Goal: Transaction & Acquisition: Purchase product/service

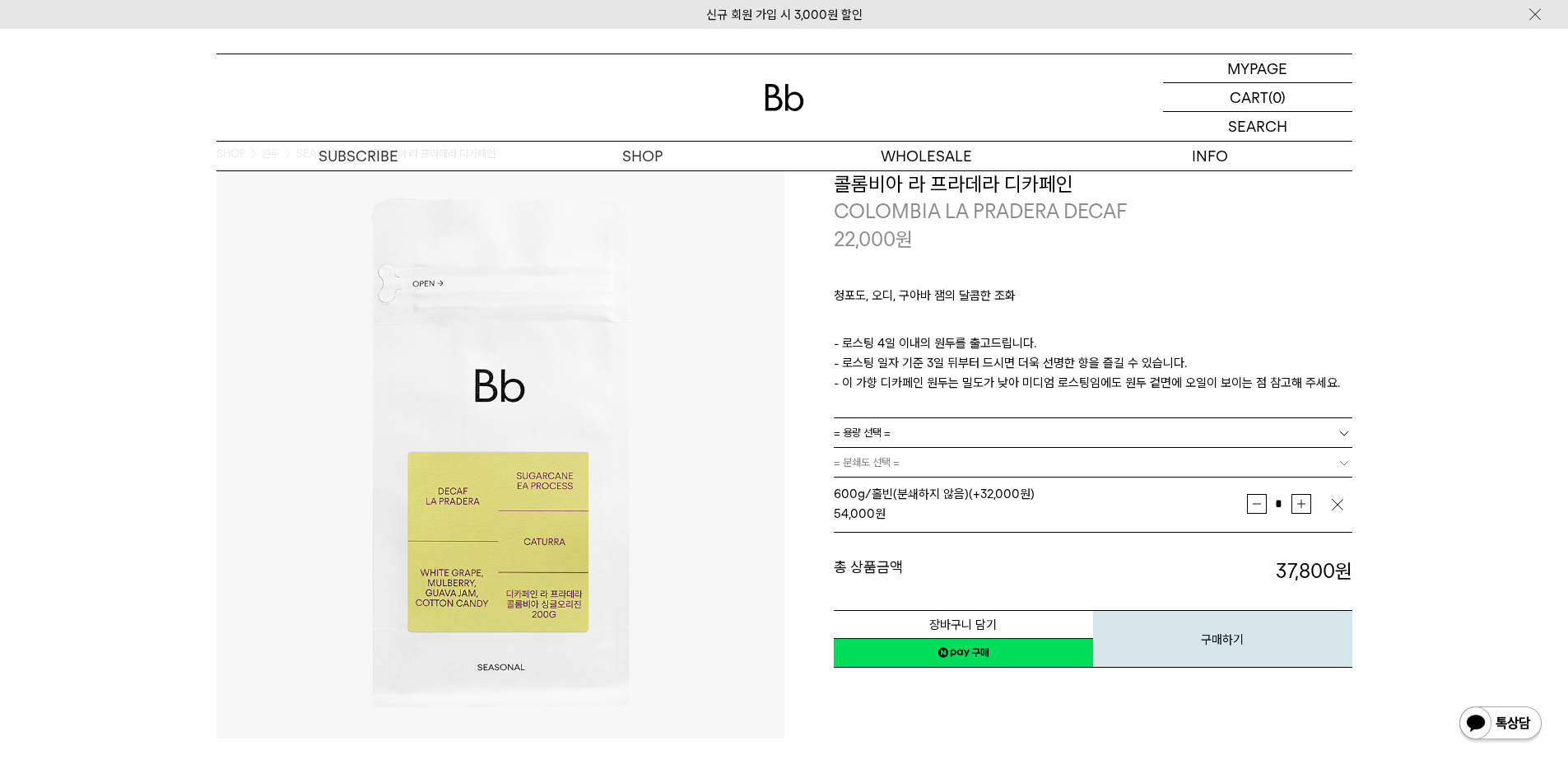
scroll to position [34, 0]
click at [1336, 499] on img "button" at bounding box center [1337, 503] width 16 height 16
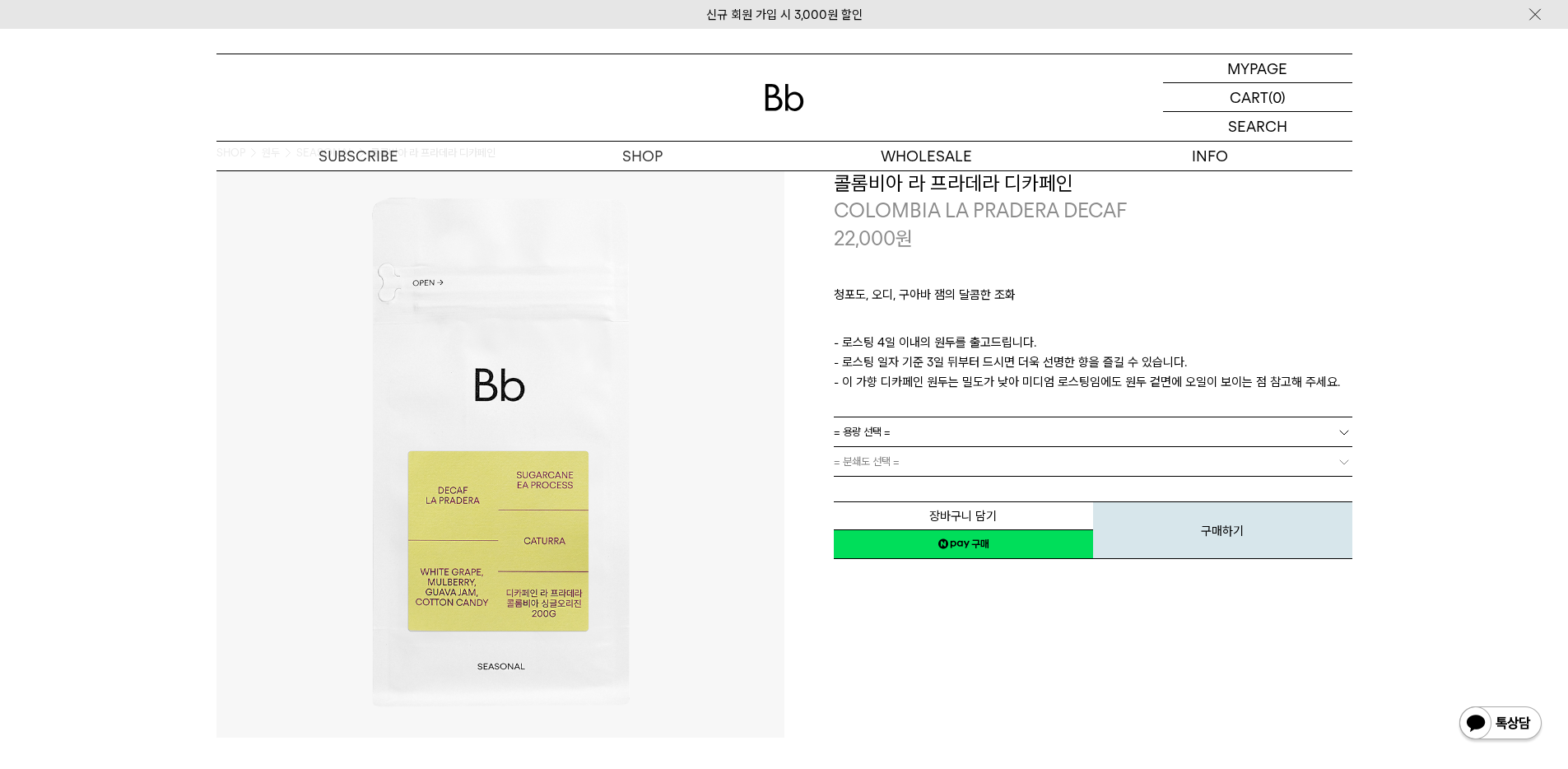
click at [1244, 458] on link "= 분쇄도 선택 =" at bounding box center [1093, 461] width 518 height 29
click at [1229, 437] on link "= 용량 선택 =" at bounding box center [1093, 431] width 518 height 29
click at [1160, 467] on li "200g" at bounding box center [1101, 461] width 502 height 29
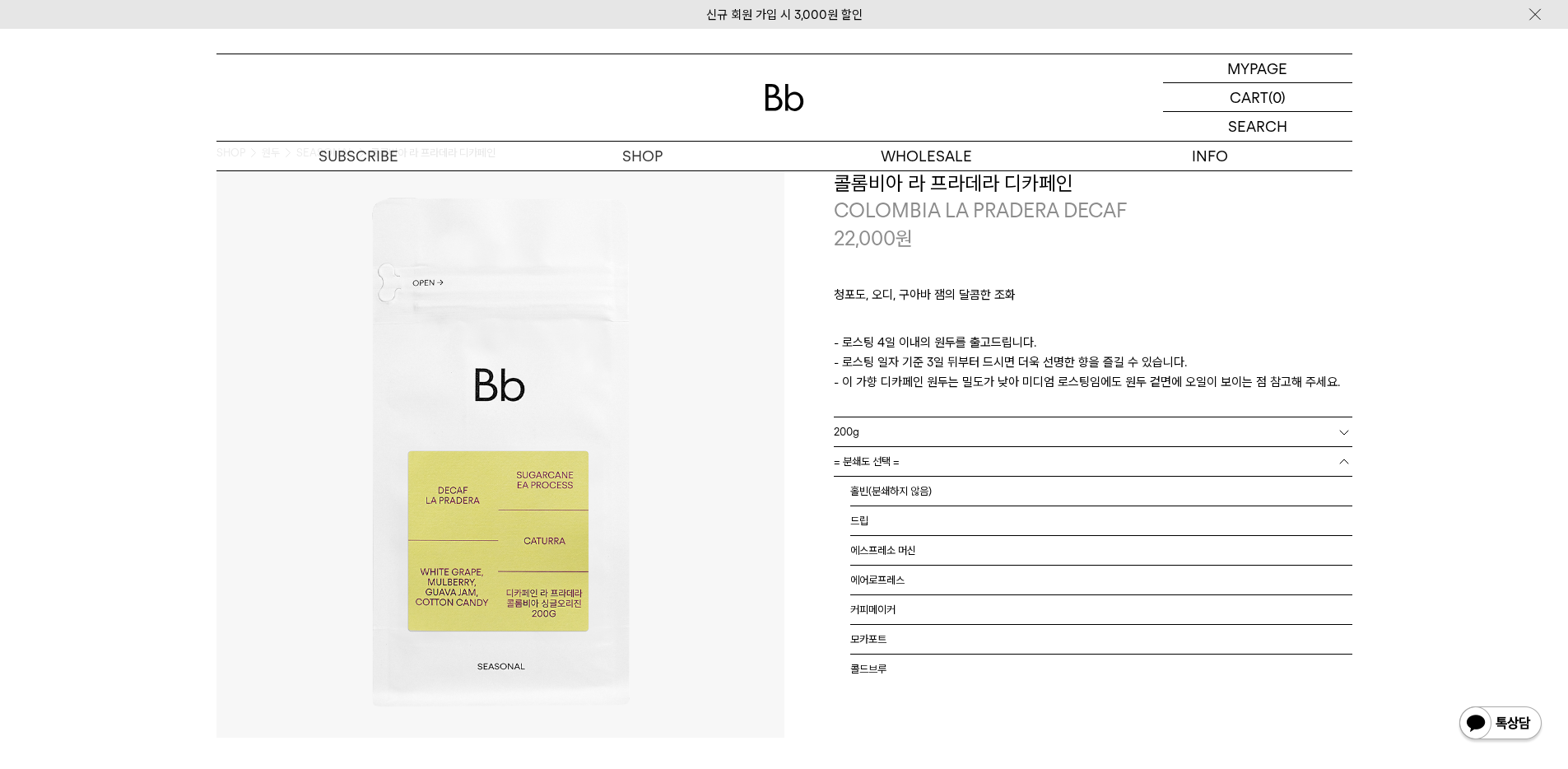
click at [1151, 473] on link "= 분쇄도 선택 =" at bounding box center [1093, 461] width 518 height 29
click at [1129, 486] on li "홀빈(분쇄하지 않음)" at bounding box center [1101, 492] width 502 height 29
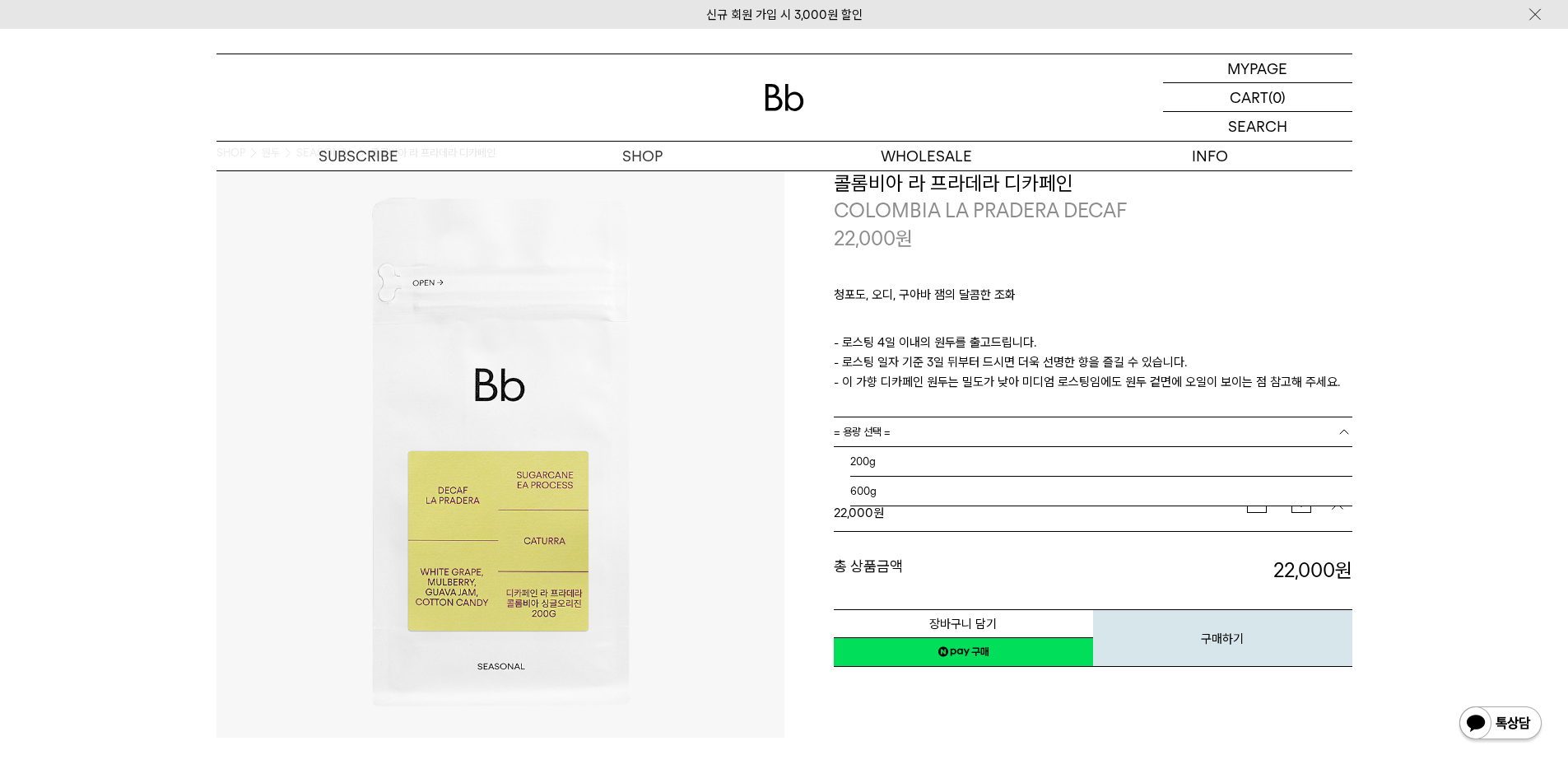
click at [1198, 434] on link "= 용량 선택 =" at bounding box center [1093, 431] width 518 height 29
click at [1149, 491] on li "600g" at bounding box center [1101, 492] width 502 height 29
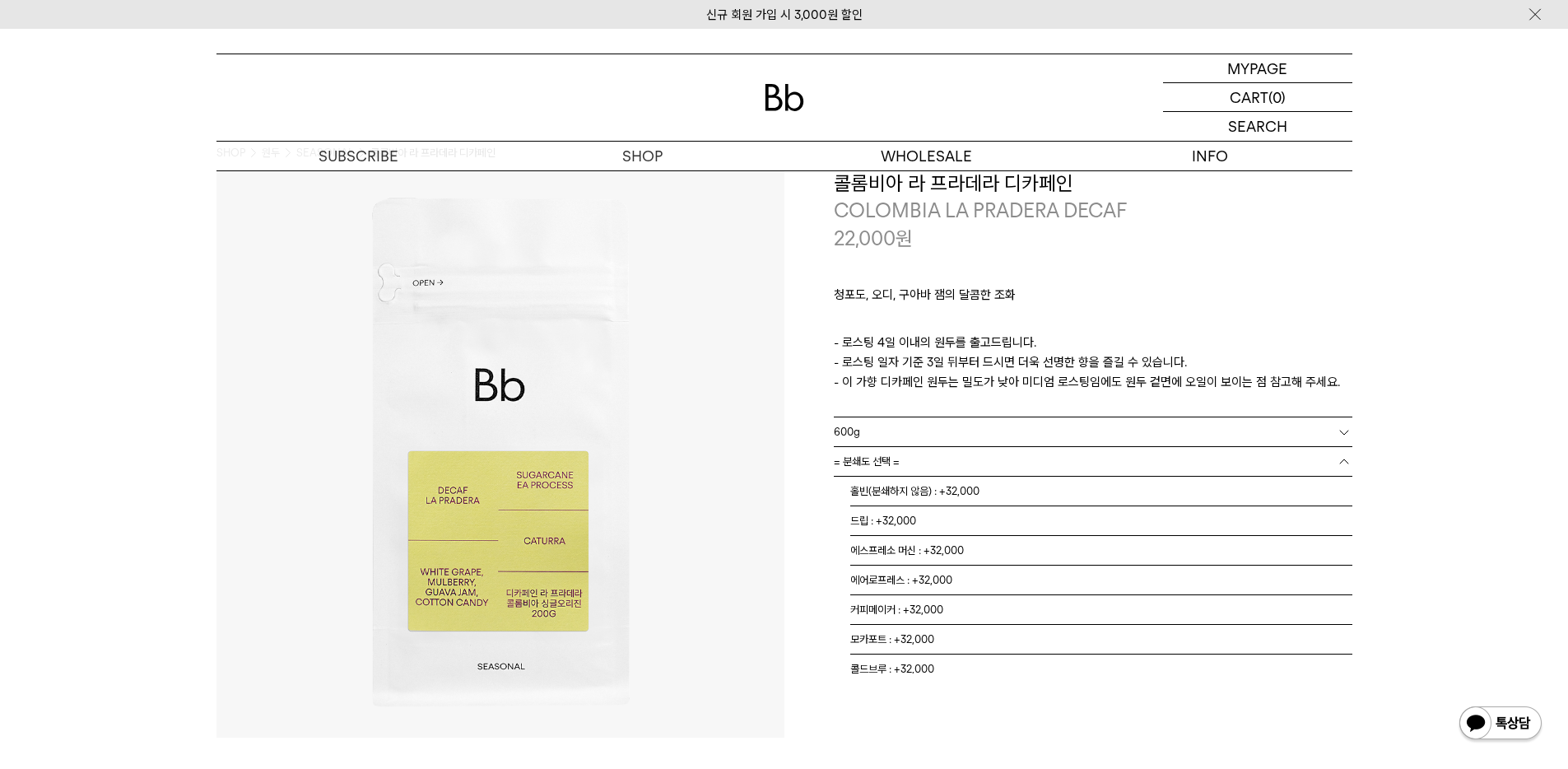
click at [1139, 465] on link "= 분쇄도 선택 =" at bounding box center [1093, 461] width 518 height 29
click at [1114, 486] on li "홀빈(분쇄하지 않음) : +32,000" at bounding box center [1101, 492] width 502 height 29
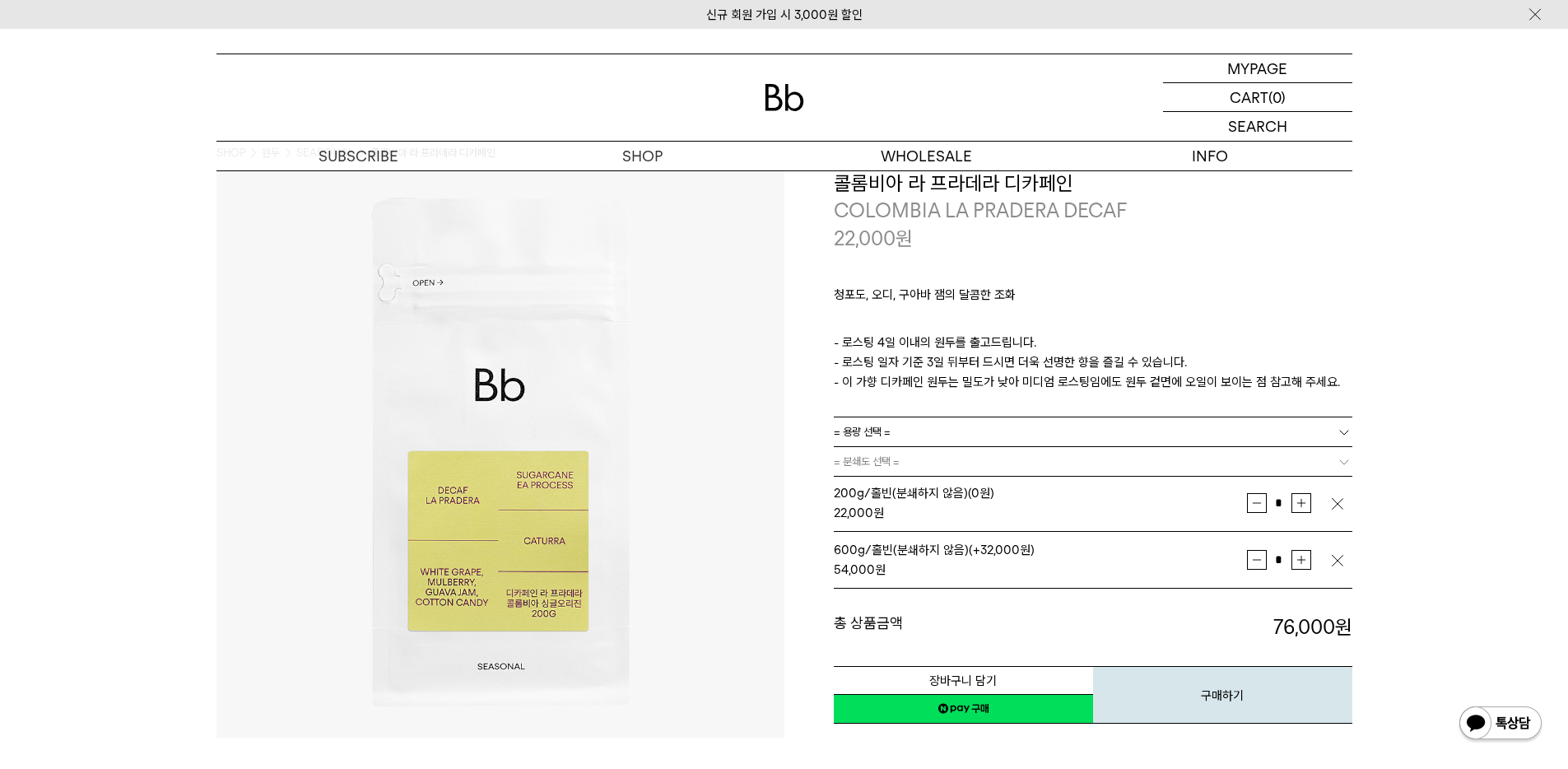
click at [1336, 502] on img "button" at bounding box center [1337, 503] width 16 height 16
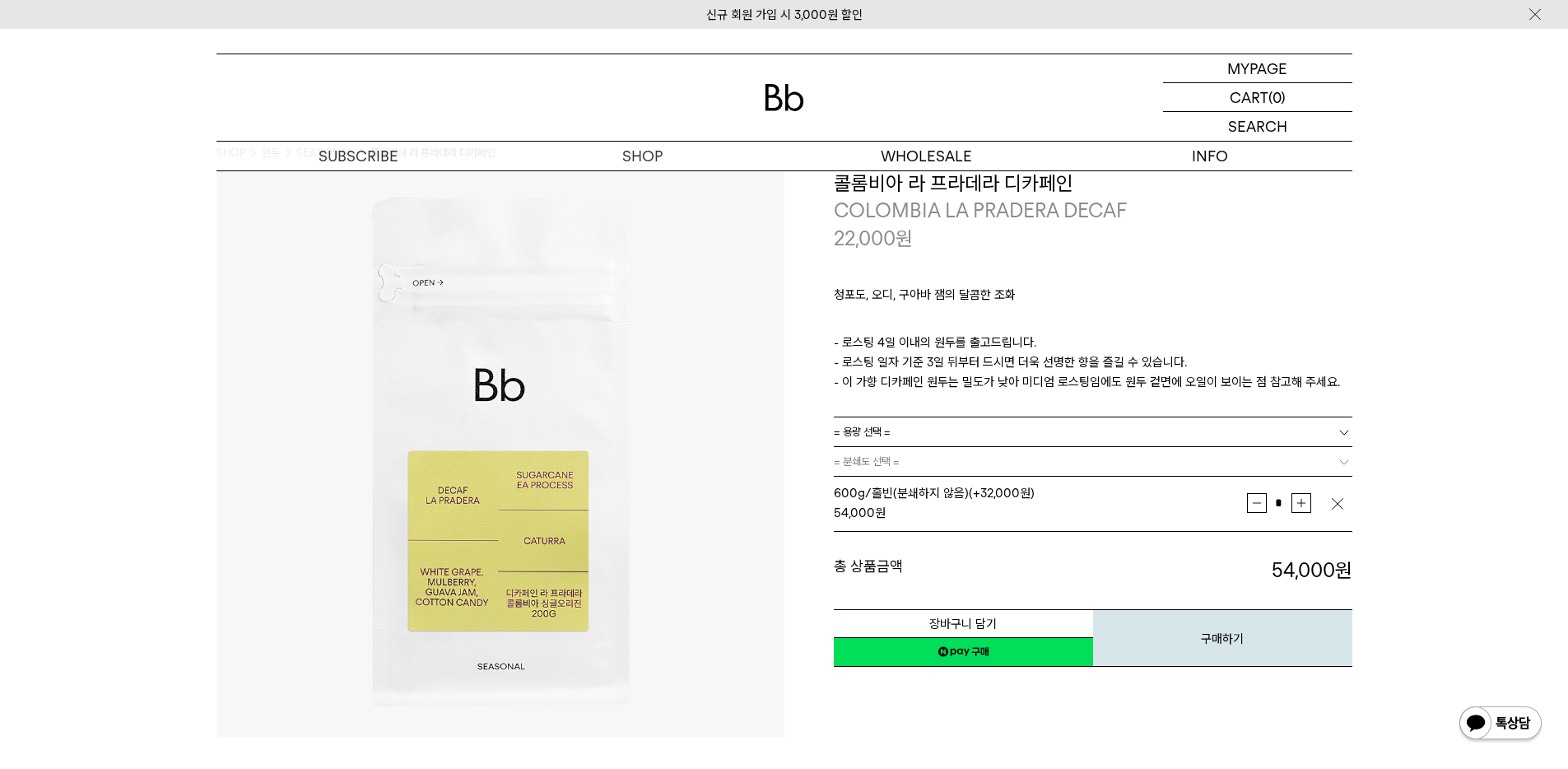
click at [1336, 502] on img "button" at bounding box center [1337, 503] width 16 height 16
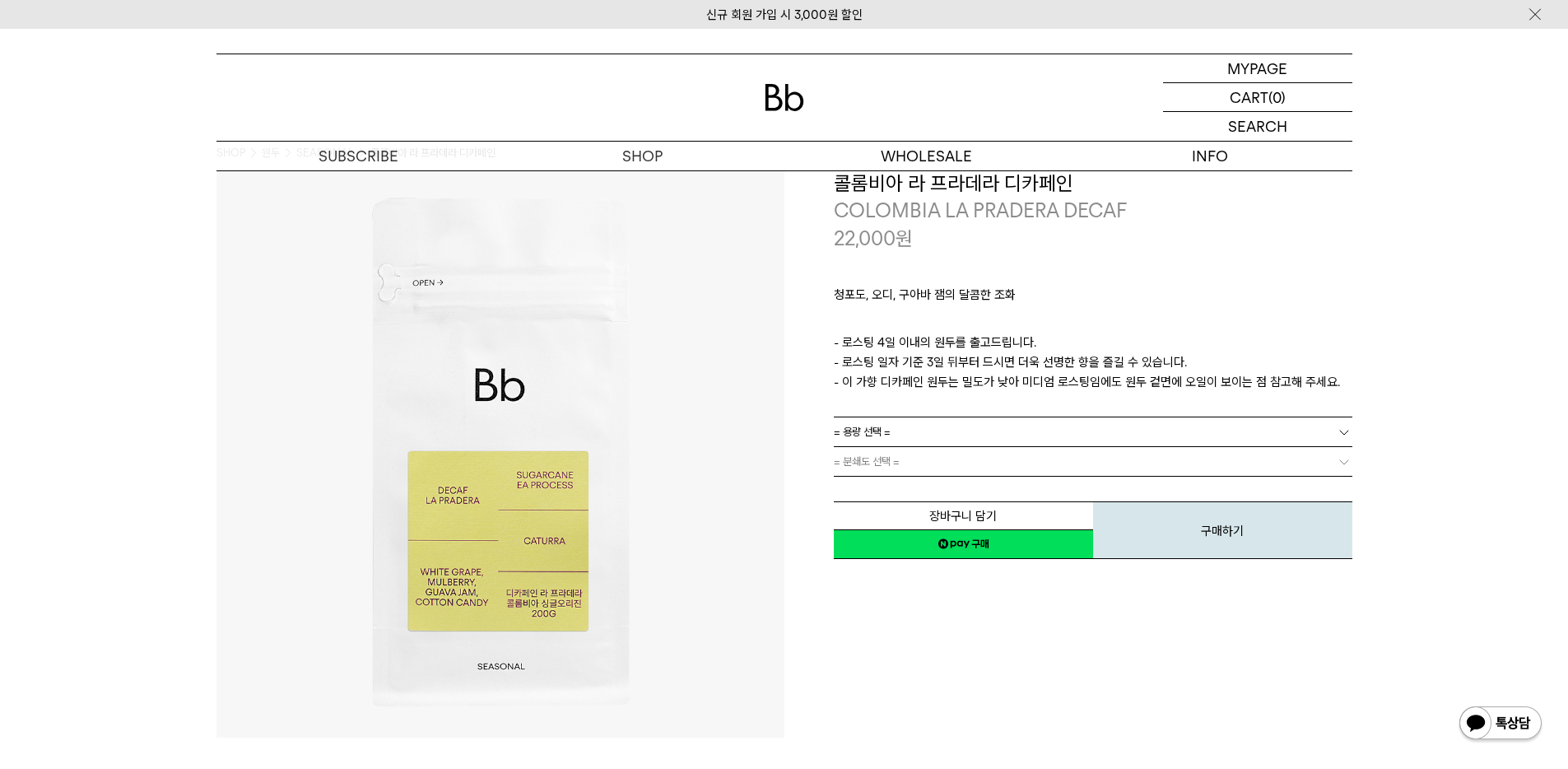
click at [1254, 432] on link "= 용량 선택 =" at bounding box center [1093, 431] width 518 height 29
click at [1225, 460] on li "200g" at bounding box center [1101, 461] width 502 height 29
click at [1225, 460] on link "= 분쇄도 선택 =" at bounding box center [1093, 461] width 518 height 29
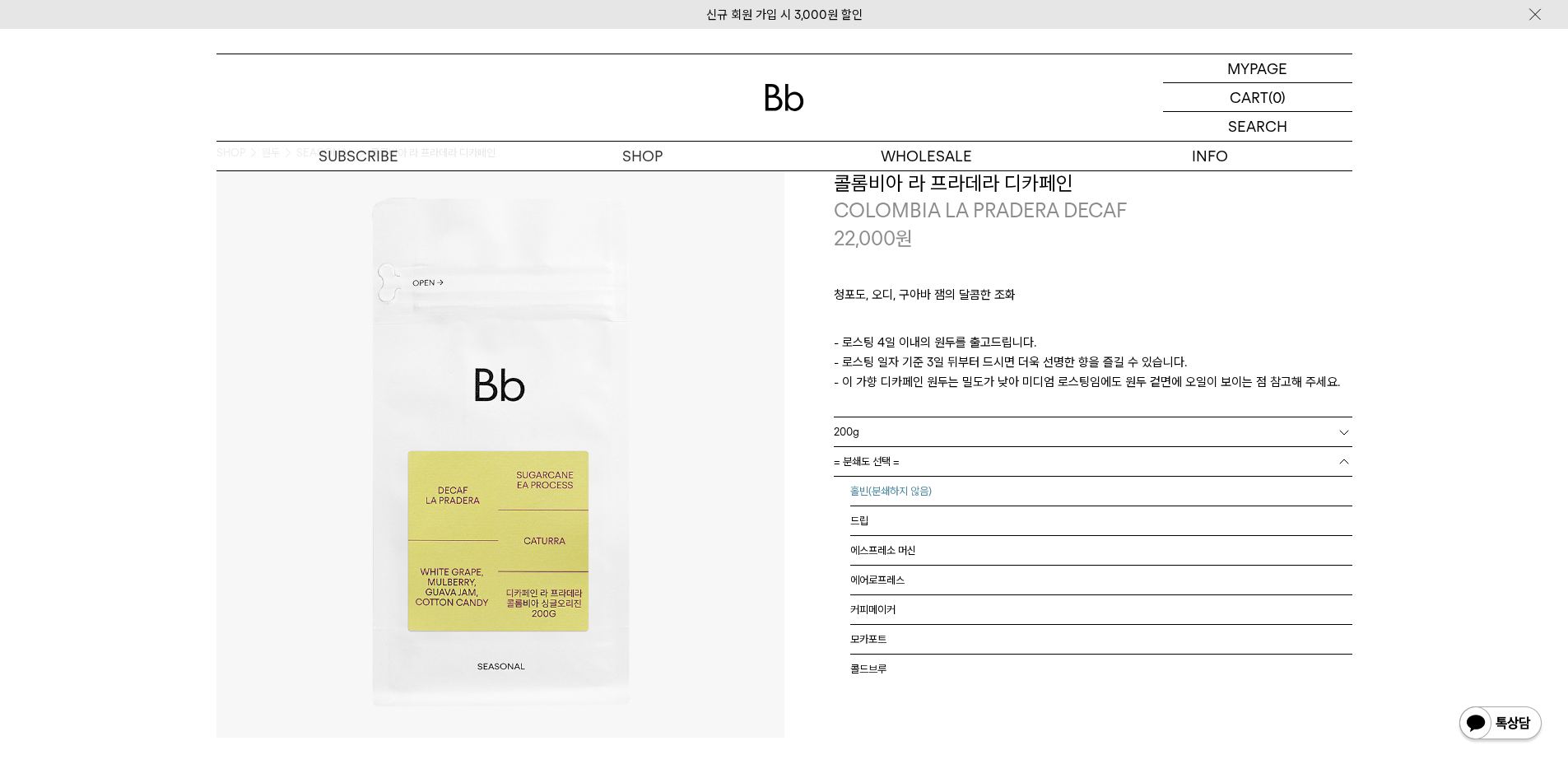
click at [1203, 483] on li "홀빈(분쇄하지 않음)" at bounding box center [1101, 492] width 502 height 29
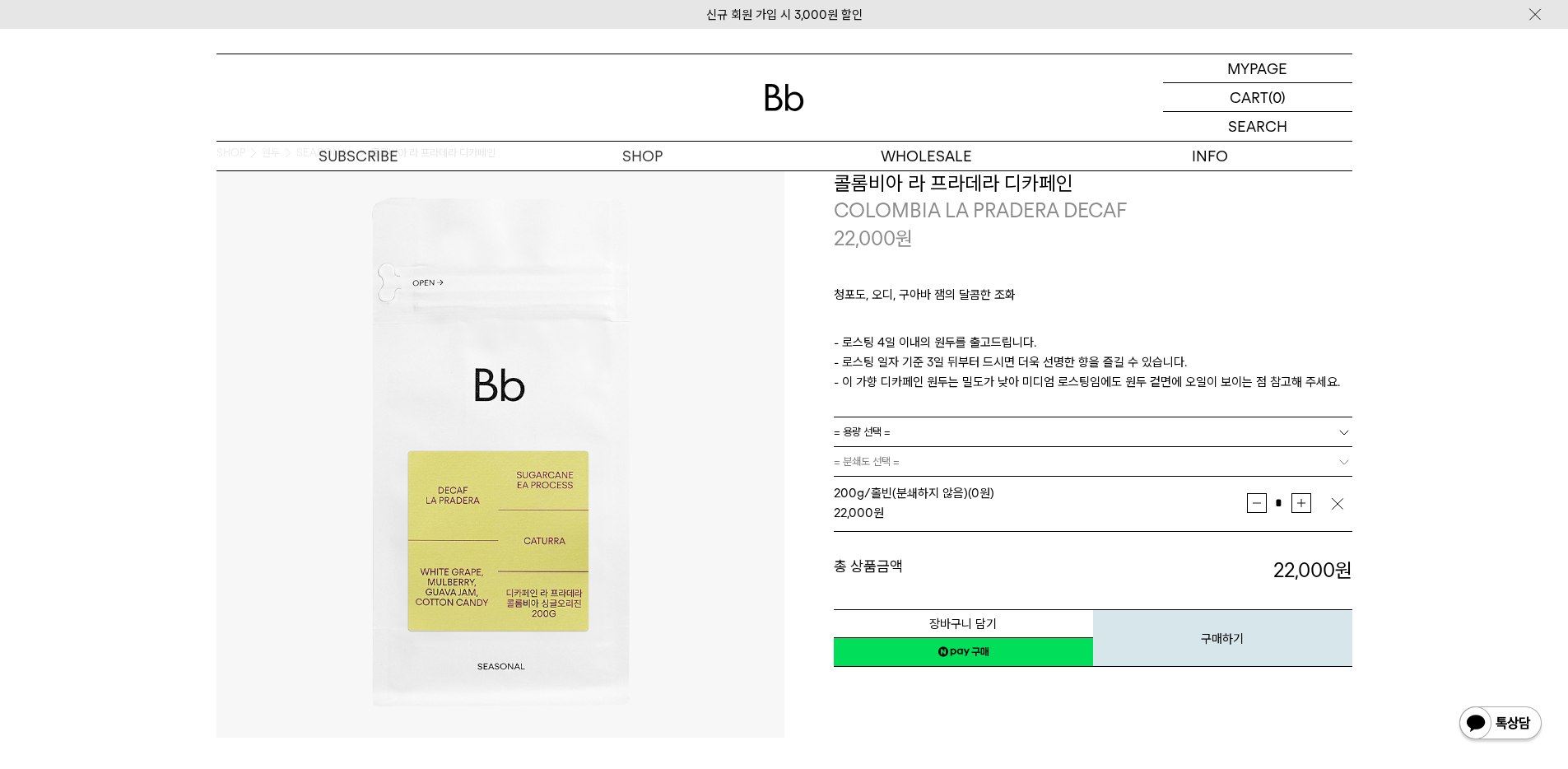
click at [1335, 505] on img "button" at bounding box center [1337, 503] width 16 height 16
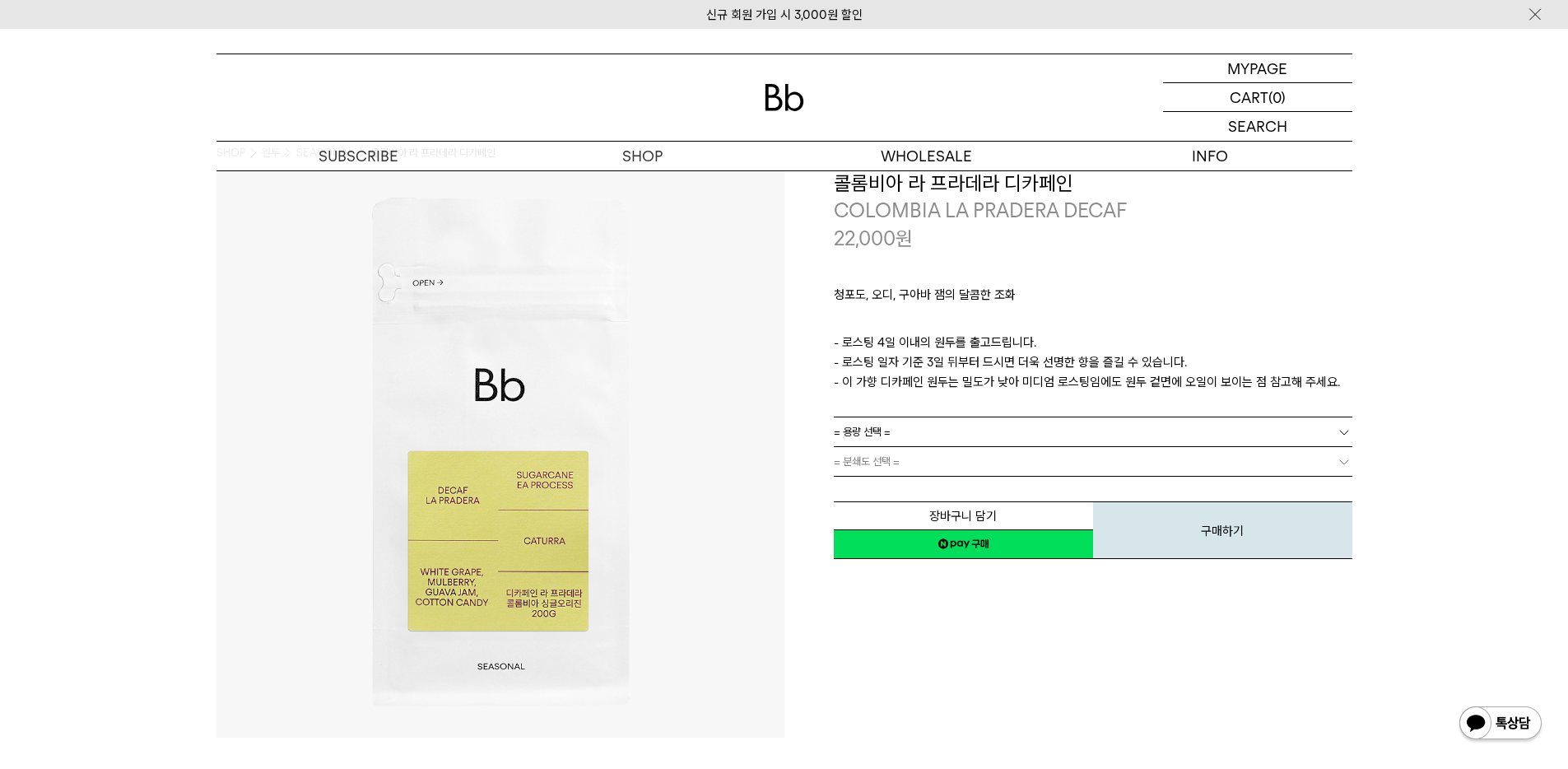
click at [1300, 427] on link "= 용량 선택 =" at bounding box center [1093, 431] width 518 height 29
click at [1232, 486] on li "600g" at bounding box center [1101, 492] width 502 height 29
click at [1212, 461] on link "= 분쇄도 선택 =" at bounding box center [1093, 461] width 518 height 29
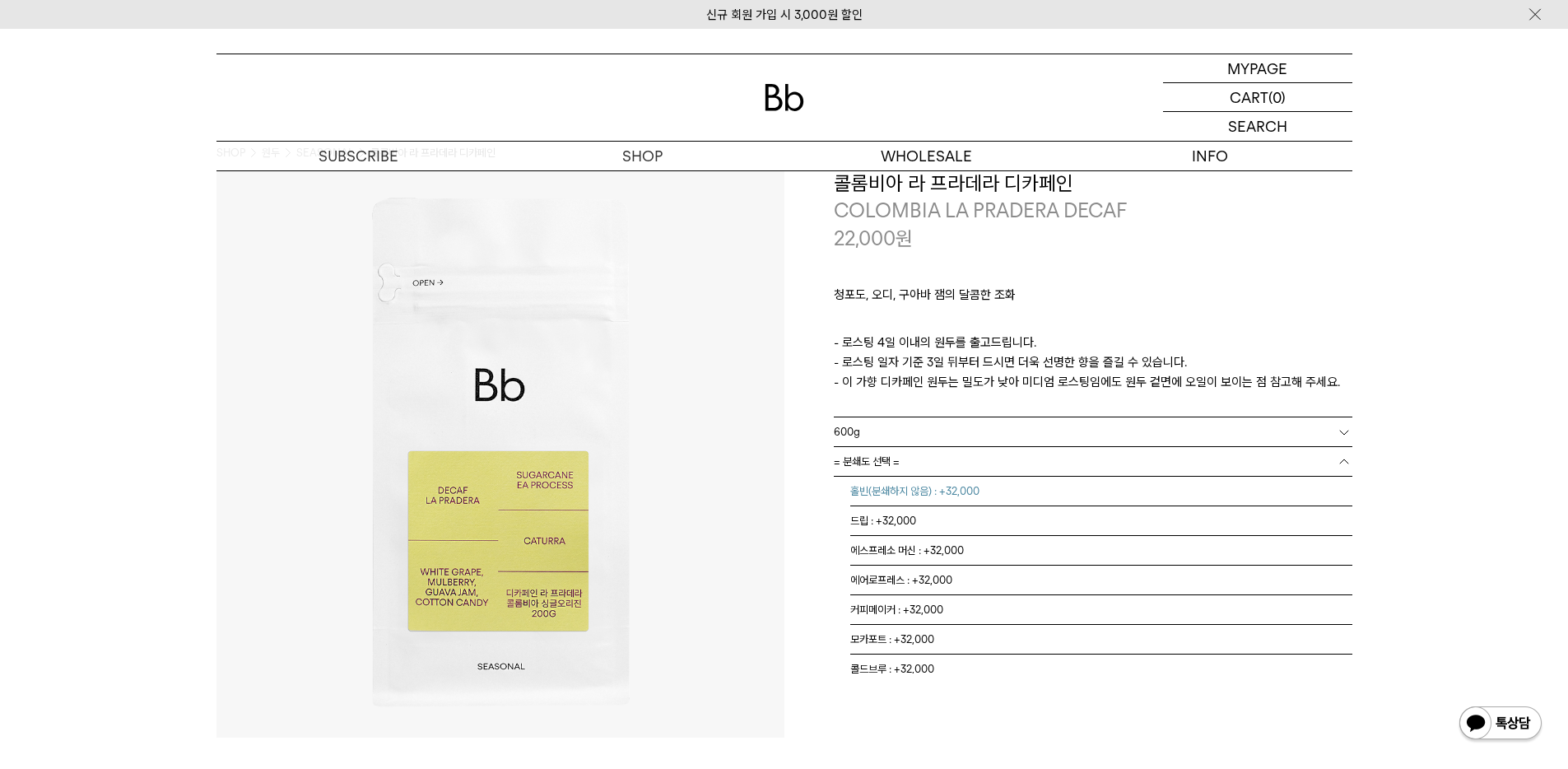
click at [1167, 486] on li "홀빈(분쇄하지 않음) : +32,000" at bounding box center [1101, 492] width 502 height 29
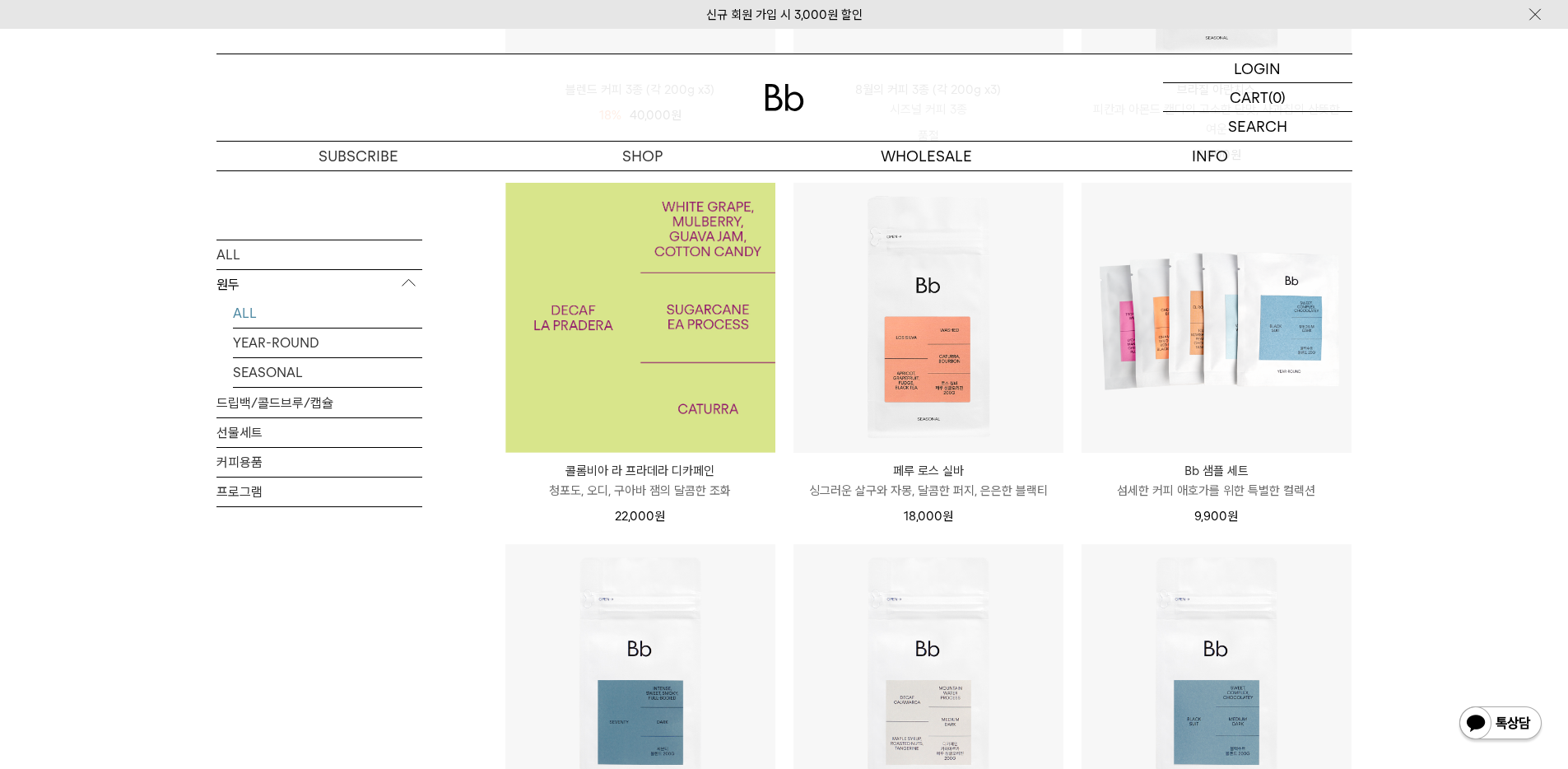
scroll to position [557, 0]
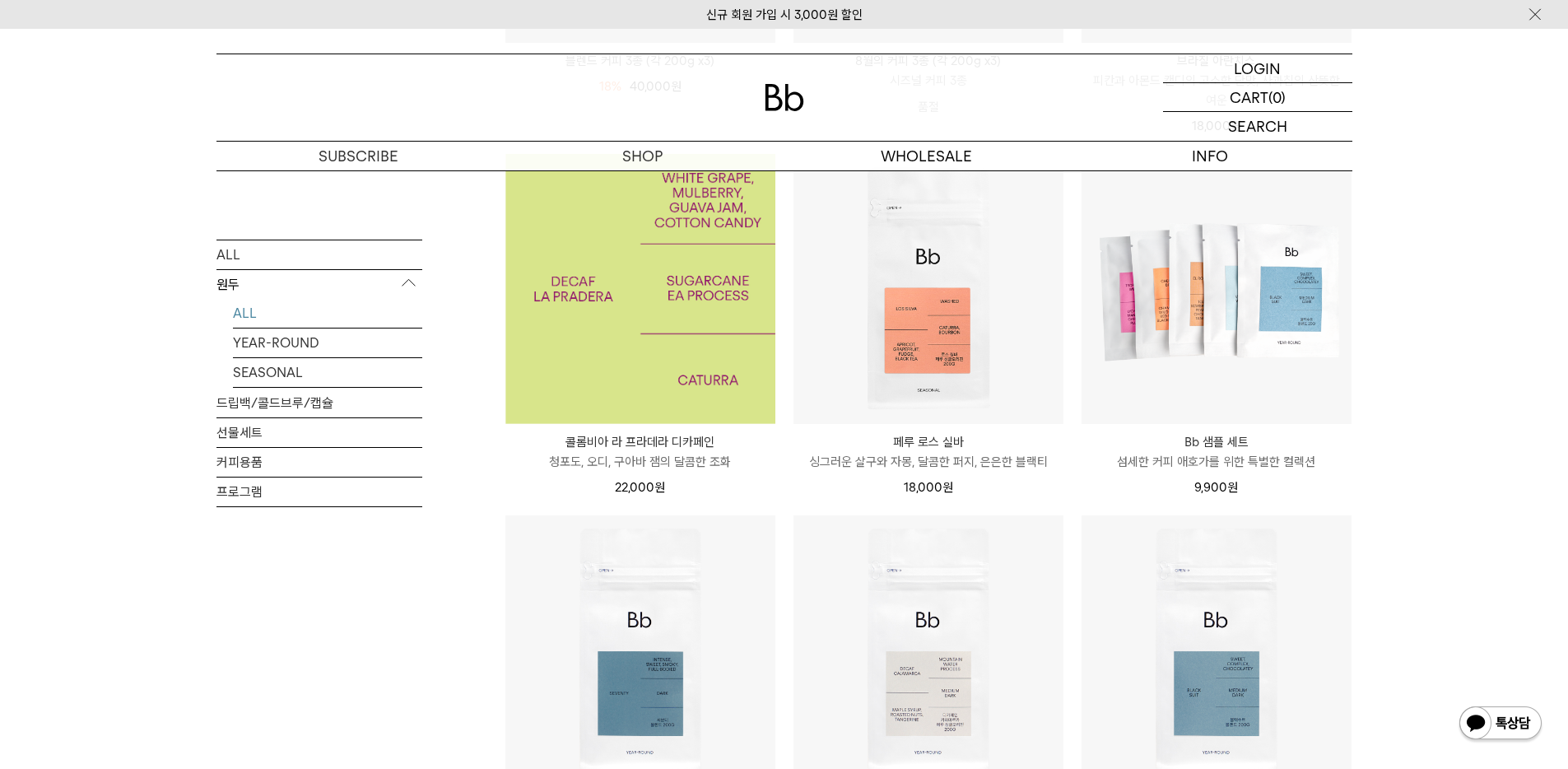
click at [651, 364] on img at bounding box center [640, 289] width 270 height 270
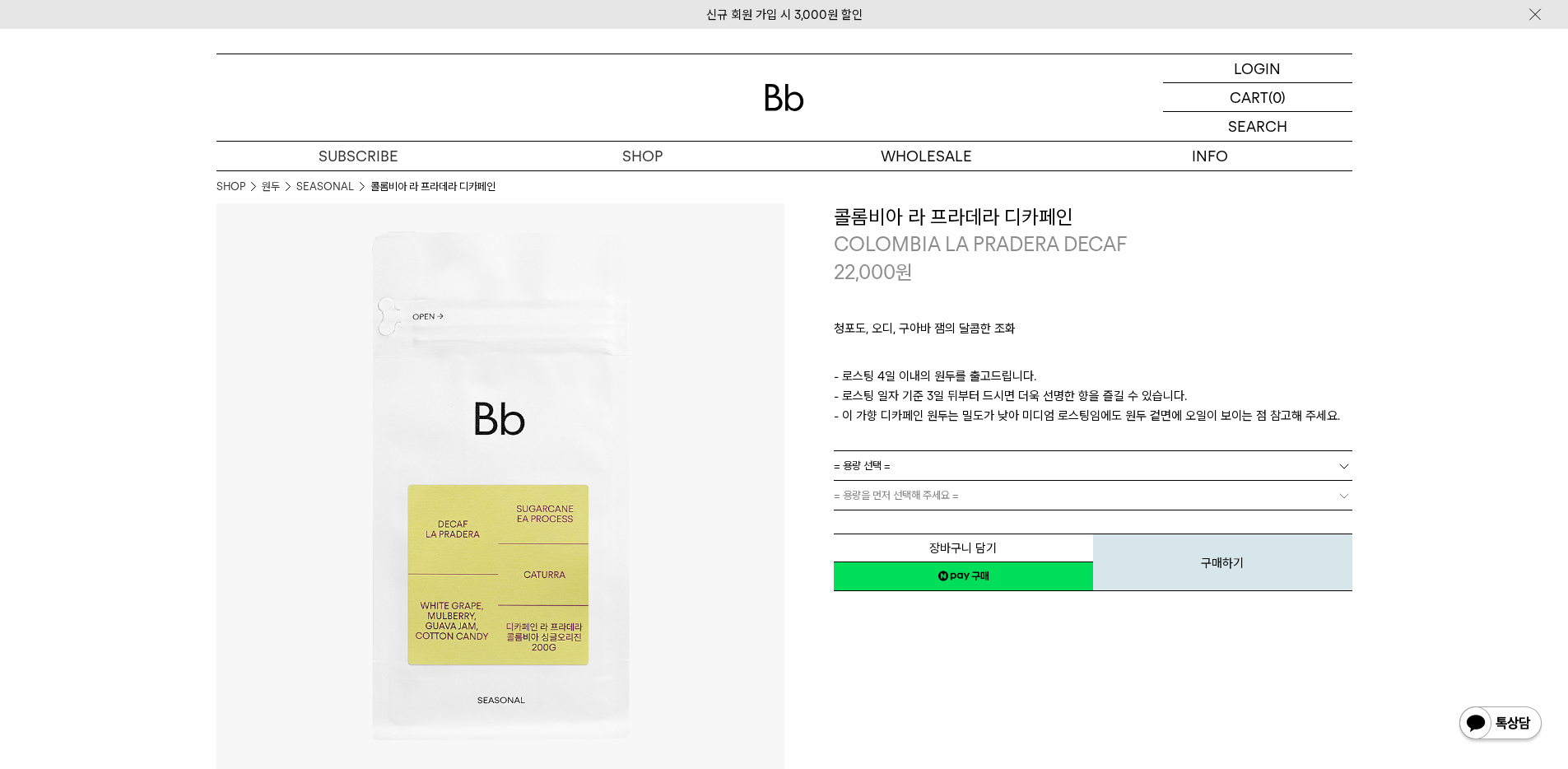
click at [991, 467] on link "= 용량 선택 =" at bounding box center [1093, 465] width 518 height 29
click at [971, 496] on li "200g" at bounding box center [1101, 495] width 502 height 29
click at [971, 496] on link "= 분쇄도 선택 =" at bounding box center [1093, 494] width 518 height 29
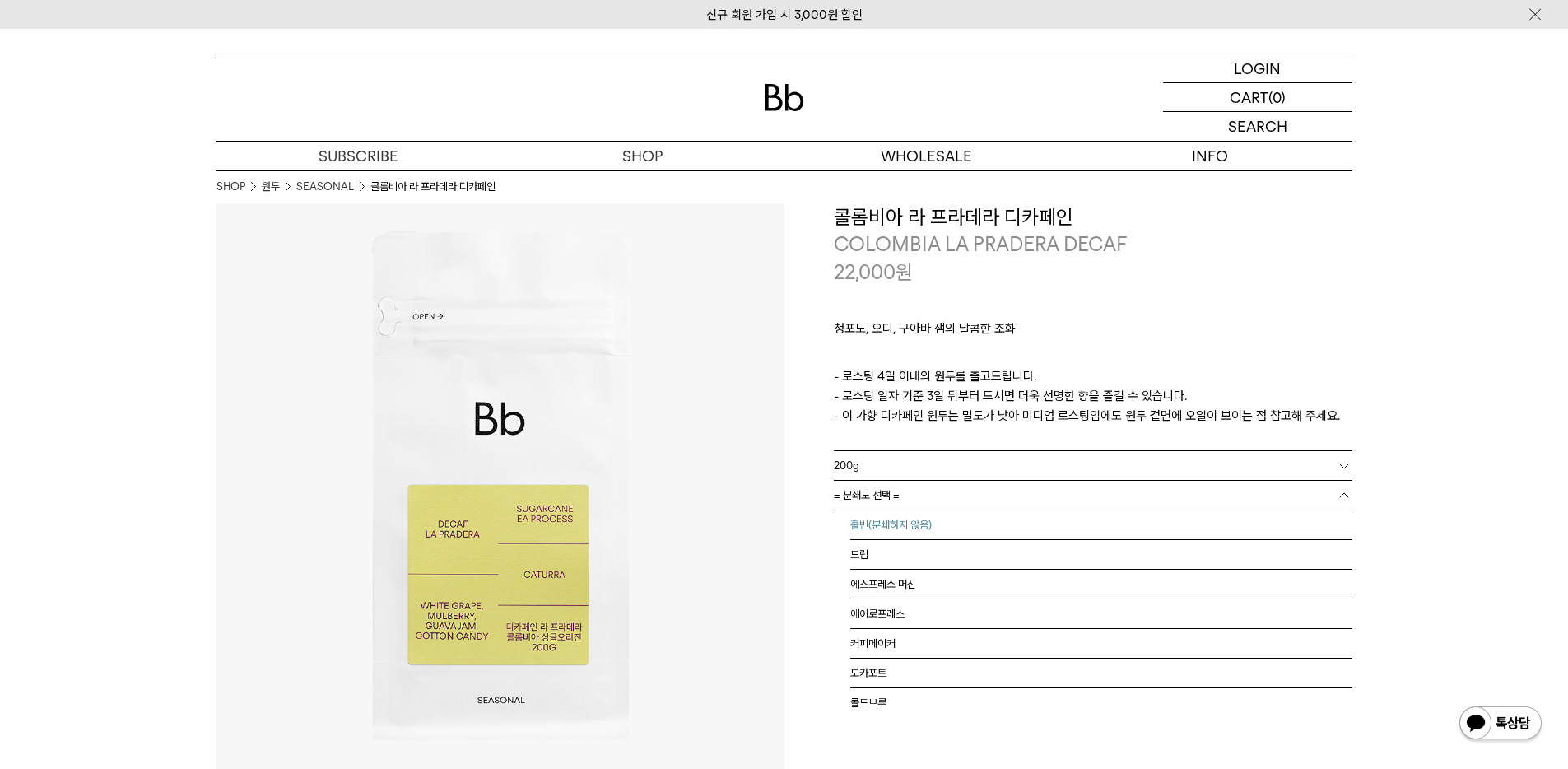
click at [970, 522] on li "홀빈(분쇄하지 않음)" at bounding box center [1101, 525] width 502 height 29
